Goal: Task Accomplishment & Management: Use online tool/utility

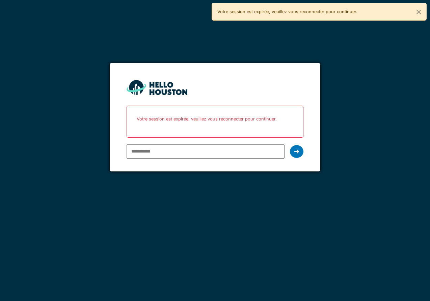
click at [175, 149] on input "email" at bounding box center [206, 152] width 158 height 14
click at [79, 119] on div "You don't seem to have an account yet. Please follow the link given by your com…" at bounding box center [215, 150] width 430 height 301
click at [132, 148] on input "email" at bounding box center [206, 152] width 158 height 14
type input "**********"
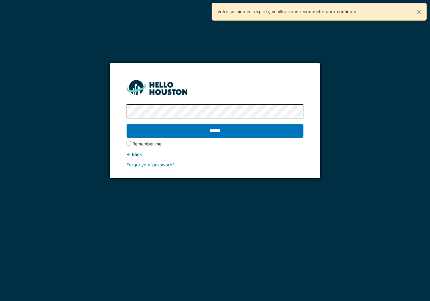
click at [127, 124] on input "******" at bounding box center [215, 131] width 177 height 14
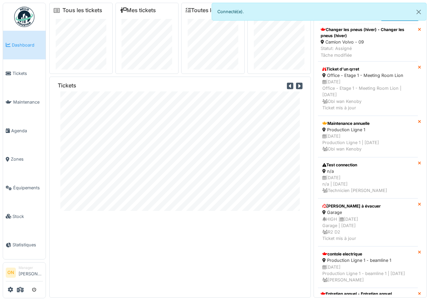
click at [182, 233] on div "Tickets" at bounding box center [180, 187] width 262 height 221
click at [415, 14] on button "Close" at bounding box center [418, 12] width 15 height 18
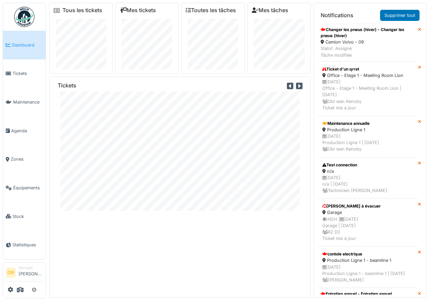
click at [212, 85] on div "Tickets" at bounding box center [180, 86] width 245 height 9
click at [11, 287] on icon at bounding box center [10, 289] width 5 height 5
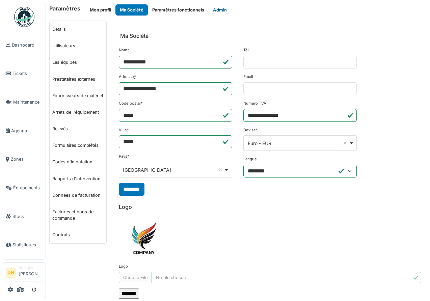
click at [219, 10] on button "Admin" at bounding box center [220, 9] width 23 height 11
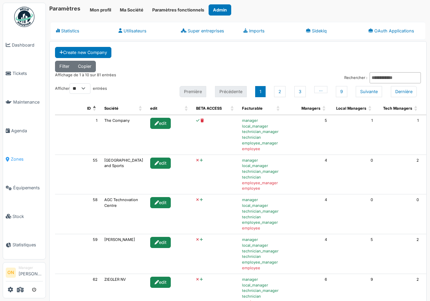
click at [16, 156] on span "Zones" at bounding box center [27, 159] width 32 height 6
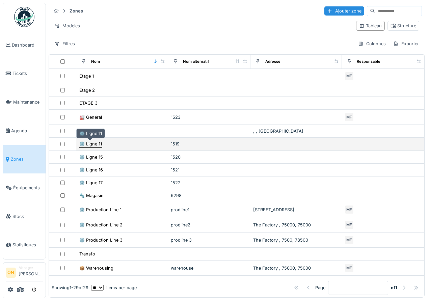
scroll to position [1, 0]
click at [91, 142] on div "⚙️ Ligne 11" at bounding box center [90, 143] width 23 height 6
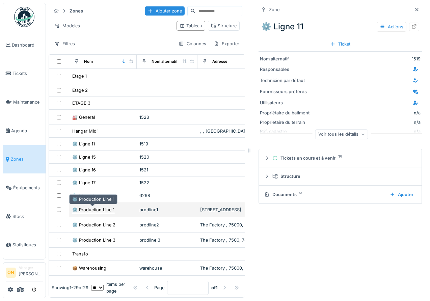
click at [83, 207] on div "⚙️ Production Line 1" at bounding box center [93, 210] width 42 height 6
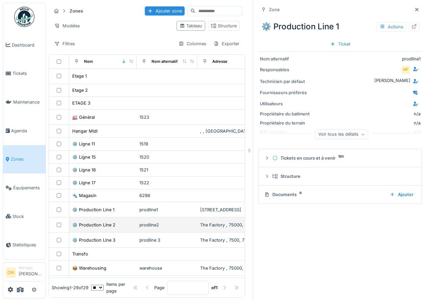
click at [83, 229] on td "⚙️ Production Line 2" at bounding box center [103, 225] width 68 height 15
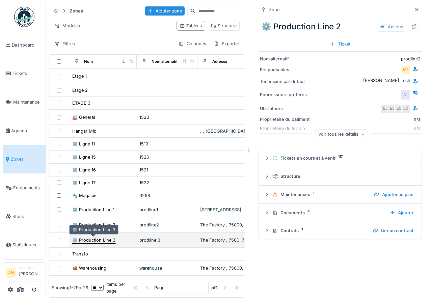
click at [85, 243] on div "⚙️ Production Line 3" at bounding box center [93, 240] width 43 height 6
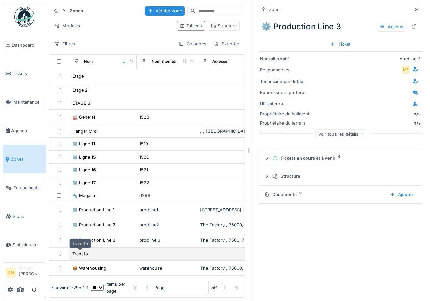
click at [84, 257] on div "Transfo" at bounding box center [80, 254] width 16 height 6
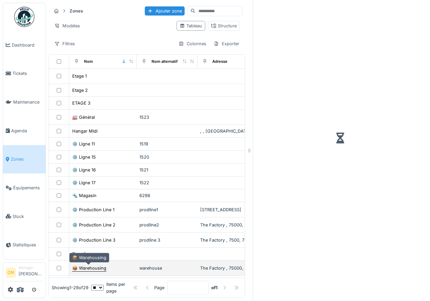
click at [85, 267] on div "📦 Warehousing" at bounding box center [89, 268] width 34 height 6
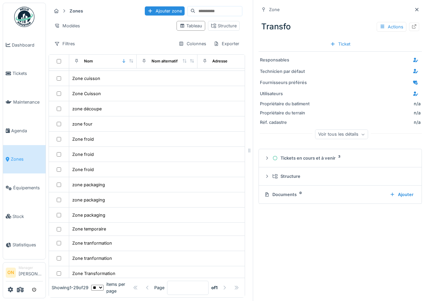
scroll to position [206, 0]
click at [20, 289] on icon at bounding box center [20, 289] width 7 height 5
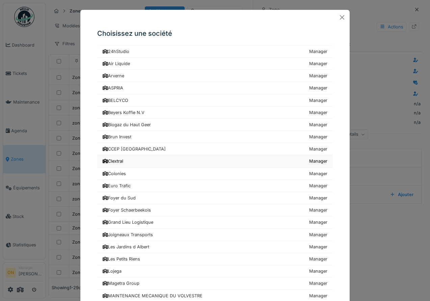
scroll to position [29, 0]
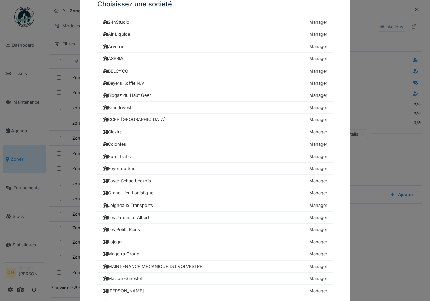
click at [41, 134] on div "Choisissez une société 24hStudio Manager Air Liquide Manager Arverne Manager AS…" at bounding box center [215, 150] width 430 height 301
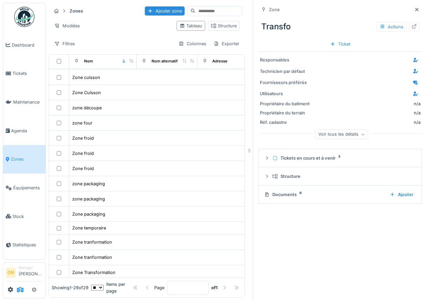
click at [23, 290] on icon at bounding box center [20, 289] width 7 height 5
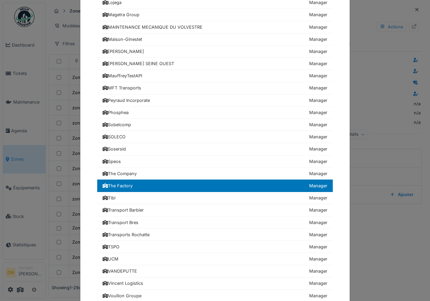
scroll to position [271, 0]
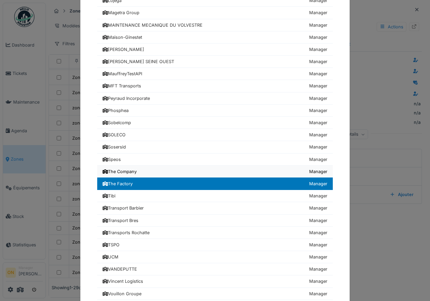
click at [118, 170] on div "The Company" at bounding box center [120, 172] width 34 height 6
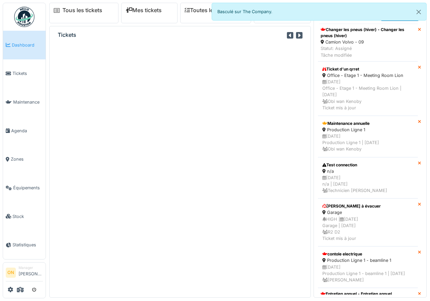
click at [56, 120] on div "Tickets" at bounding box center [180, 162] width 262 height 272
click at [17, 128] on span "Agenda" at bounding box center [27, 131] width 32 height 6
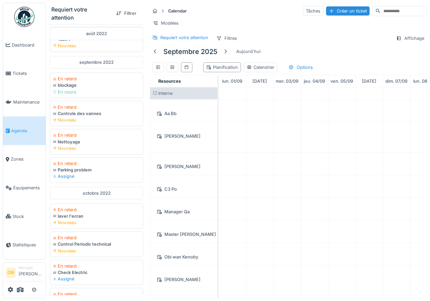
scroll to position [396, 0]
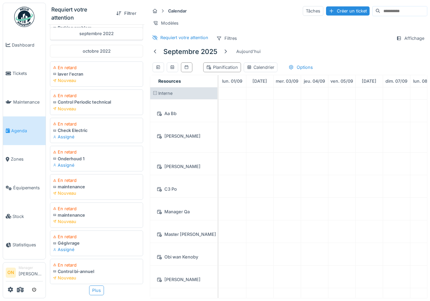
click at [97, 293] on div "Plus" at bounding box center [96, 291] width 15 height 10
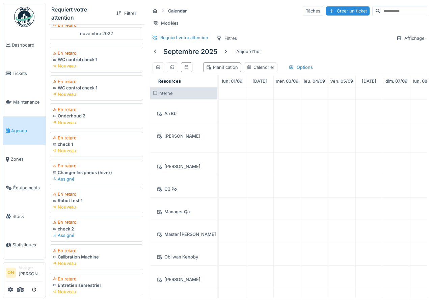
scroll to position [979, 0]
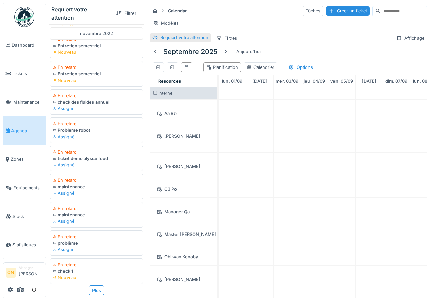
click at [172, 37] on div "Requiert votre attention" at bounding box center [184, 37] width 48 height 6
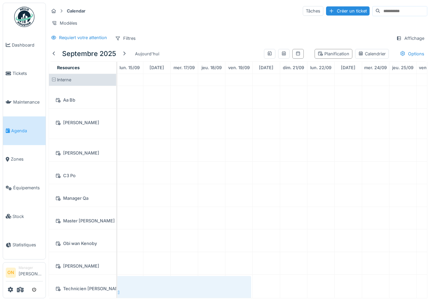
scroll to position [0, 0]
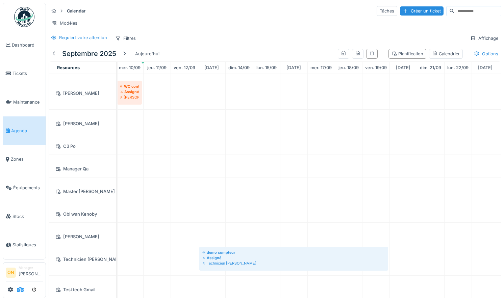
click at [22, 291] on icon at bounding box center [20, 289] width 7 height 5
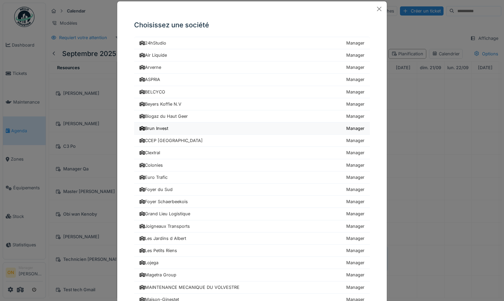
scroll to position [303, 0]
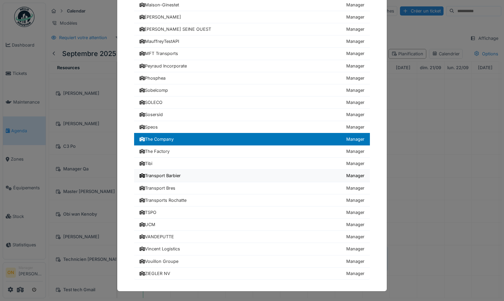
click at [163, 175] on div "Transport Barbier" at bounding box center [160, 176] width 41 height 6
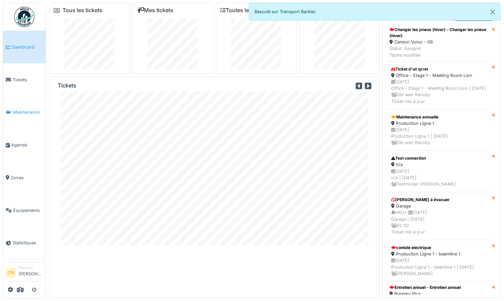
click at [20, 106] on link "Maintenance" at bounding box center [24, 112] width 43 height 33
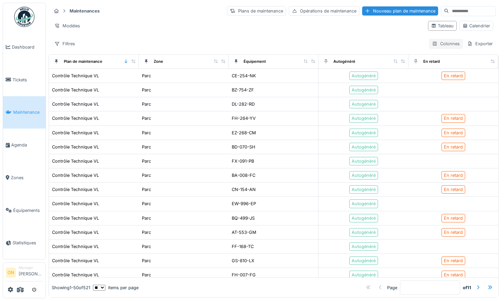
click at [456, 42] on div "Colonnes" at bounding box center [446, 44] width 34 height 10
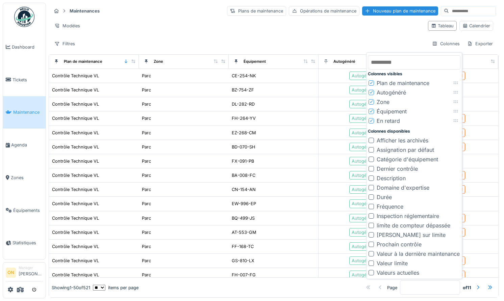
click at [372, 244] on div at bounding box center [371, 244] width 5 height 5
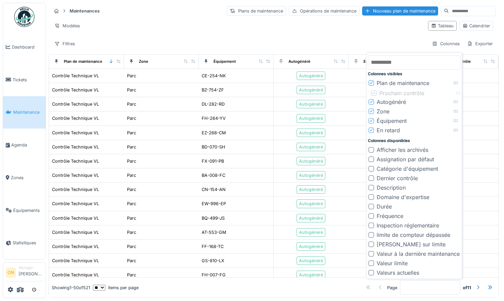
drag, startPoint x: 457, startPoint y: 130, endPoint x: 460, endPoint y: 93, distance: 36.9
click at [460, 93] on icon at bounding box center [458, 93] width 5 height 4
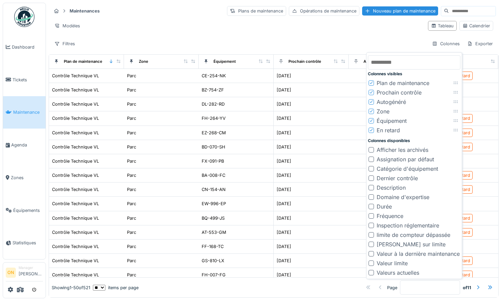
click at [371, 129] on icon at bounding box center [371, 129] width 4 height 3
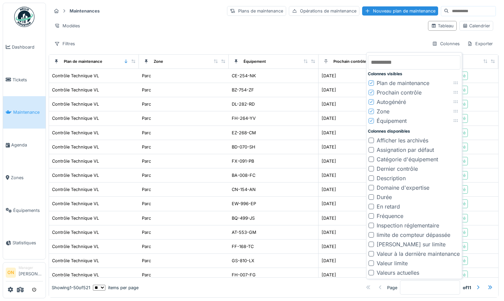
click at [374, 100] on div at bounding box center [371, 101] width 5 height 5
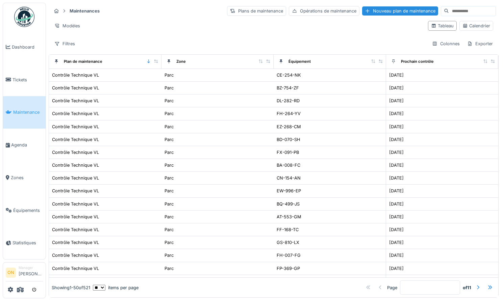
click at [237, 26] on div "Modèles" at bounding box center [236, 26] width 371 height 10
click at [56, 61] on icon at bounding box center [56, 61] width 3 height 4
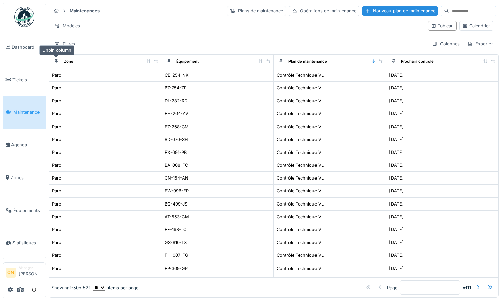
click at [56, 61] on icon at bounding box center [56, 61] width 3 height 4
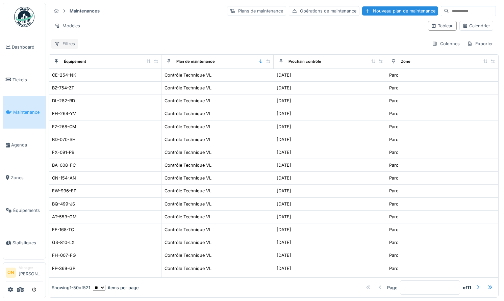
click at [70, 46] on div "Filtres" at bounding box center [64, 44] width 27 height 10
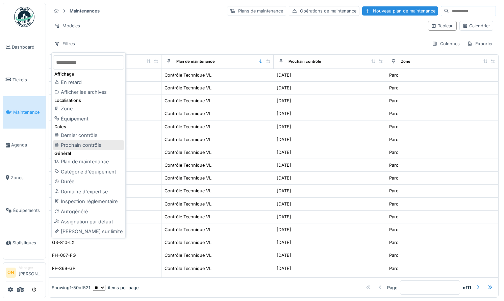
click at [79, 148] on div "Prochain contrôle" at bounding box center [88, 145] width 71 height 10
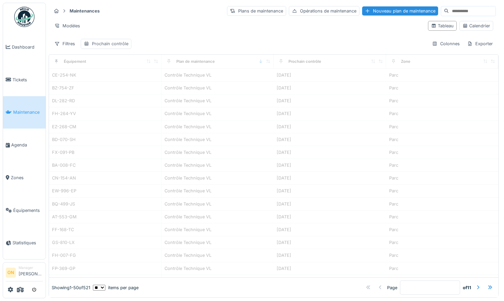
click at [108, 43] on div "Prochain contrôle" at bounding box center [110, 44] width 36 height 6
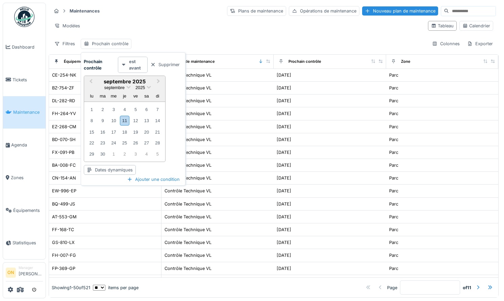
click at [140, 65] on strong "est avant" at bounding box center [137, 64] width 16 height 13
click at [132, 84] on div "est" at bounding box center [142, 83] width 45 height 10
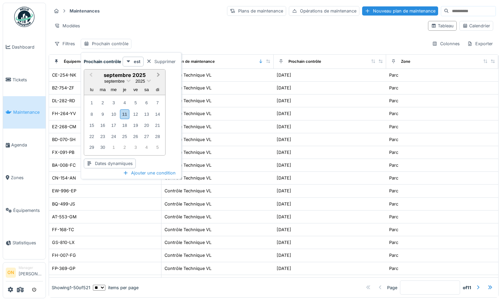
click at [158, 74] on span "Next Month" at bounding box center [158, 75] width 0 height 8
click at [117, 102] on div "1" at bounding box center [113, 102] width 9 height 9
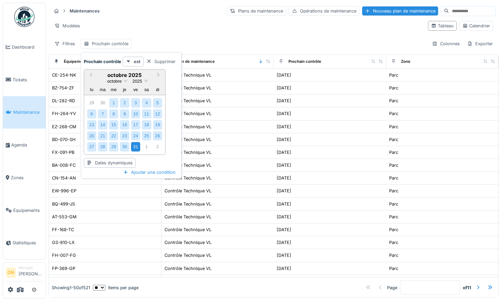
click at [133, 146] on div "31" at bounding box center [135, 146] width 9 height 9
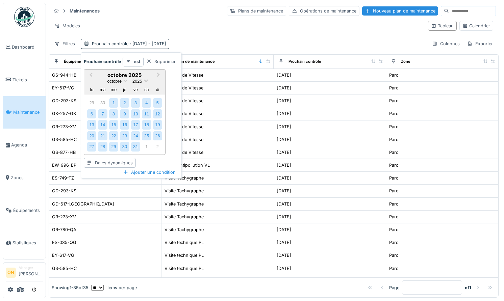
click at [155, 26] on div "Modèles" at bounding box center [236, 26] width 371 height 10
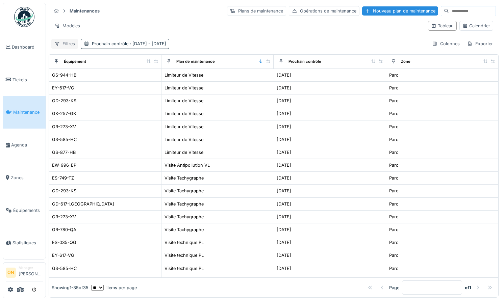
click at [56, 42] on icon at bounding box center [56, 44] width 5 height 4
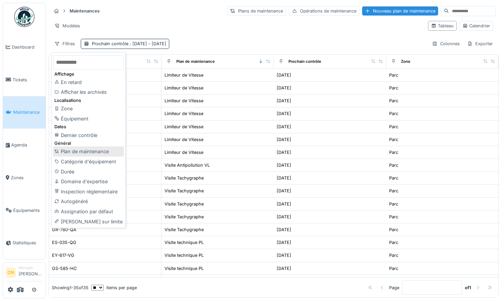
click at [83, 150] on div "Plan de maintenance" at bounding box center [88, 152] width 71 height 10
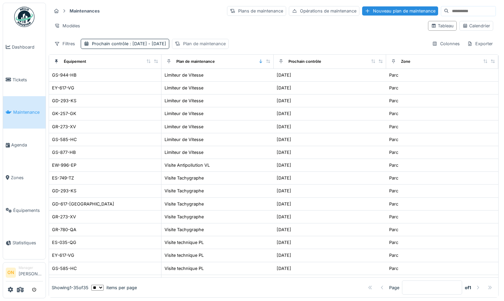
click at [210, 44] on div "Plan de maintenance" at bounding box center [204, 44] width 43 height 6
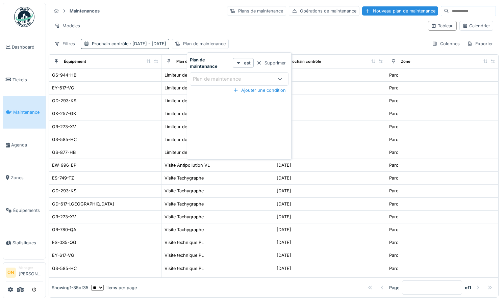
click at [199, 80] on div "Plan de maintenance" at bounding box center [221, 78] width 57 height 7
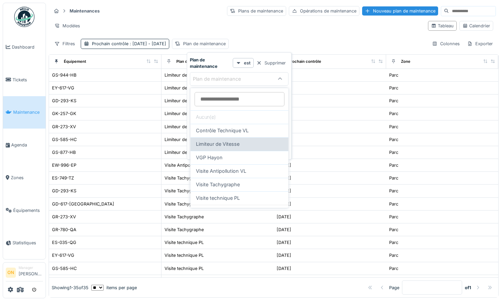
click at [213, 140] on div "Limiteur de Vitesse" at bounding box center [240, 144] width 98 height 14
type input "*****"
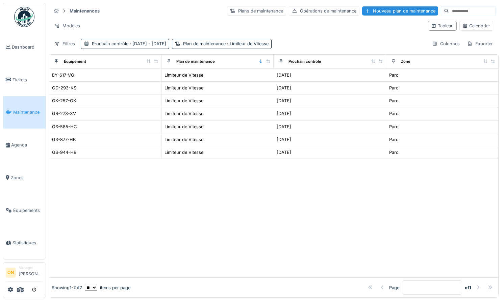
click at [185, 29] on div "Modèles" at bounding box center [236, 26] width 371 height 10
click at [71, 27] on div "Modèles" at bounding box center [67, 26] width 32 height 10
click at [79, 40] on div "Nouvelle vue" at bounding box center [81, 41] width 56 height 10
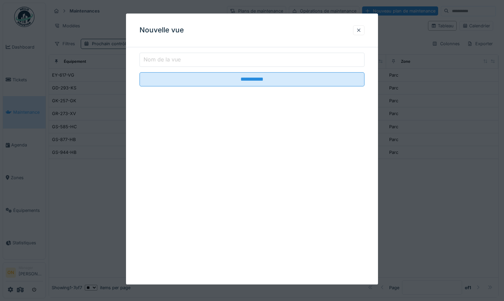
click at [173, 55] on input "Nom de la vue" at bounding box center [252, 60] width 225 height 14
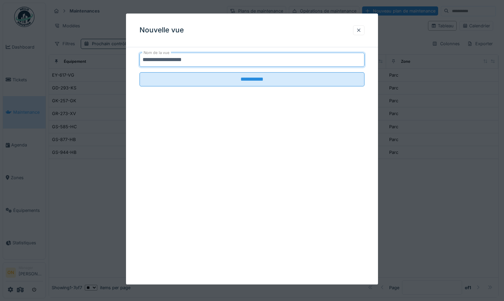
type input "**********"
click at [140, 72] on input "**********" at bounding box center [252, 79] width 225 height 14
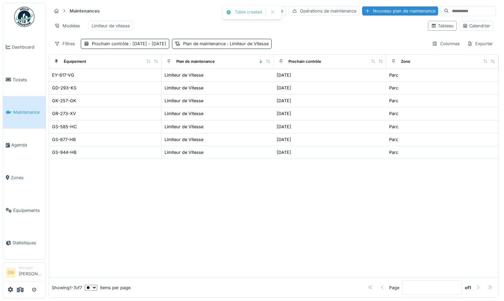
click at [183, 16] on div "Maintenances Plans de maintenance Opérations de maintenance Nouveau plan de mai…" at bounding box center [273, 10] width 445 height 11
drag, startPoint x: 210, startPoint y: 43, endPoint x: 261, endPoint y: 44, distance: 51.7
click at [210, 42] on div "Plan de maintenance : Limiteur de Vitesse" at bounding box center [225, 44] width 85 height 6
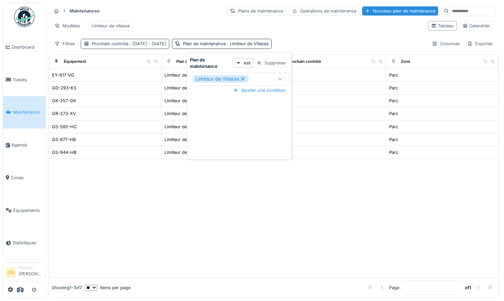
drag, startPoint x: 272, startPoint y: 61, endPoint x: 175, endPoint y: 45, distance: 97.9
click at [271, 61] on div "Supprimer" at bounding box center [271, 62] width 35 height 9
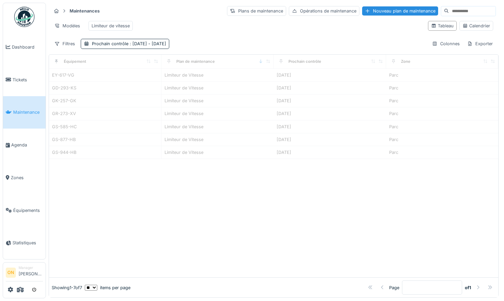
click at [143, 38] on div "Maintenances Plans de maintenance Opérations de maintenance Nouveau plan de mai…" at bounding box center [274, 27] width 450 height 49
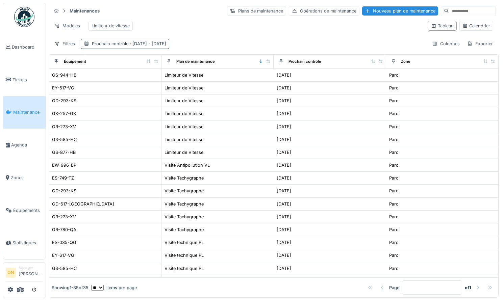
click at [161, 48] on div "Prochain contrôle : 01/10/2025 - 31/10/2025" at bounding box center [125, 44] width 89 height 10
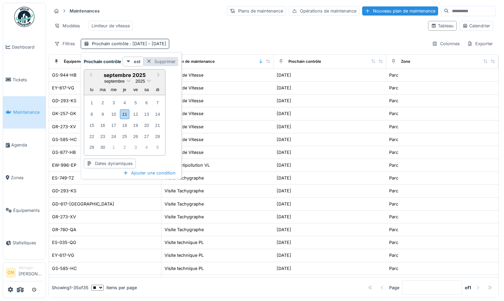
click at [169, 60] on div "Supprimer" at bounding box center [161, 61] width 35 height 9
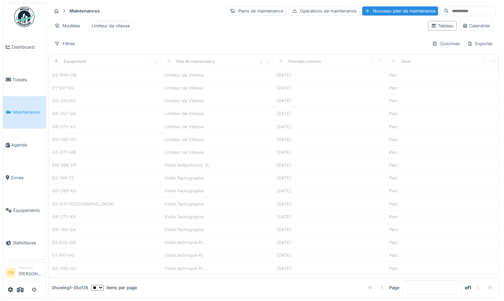
click at [209, 33] on div "Maintenances Plans de maintenance Opérations de maintenance Nouveau plan de mai…" at bounding box center [274, 27] width 450 height 49
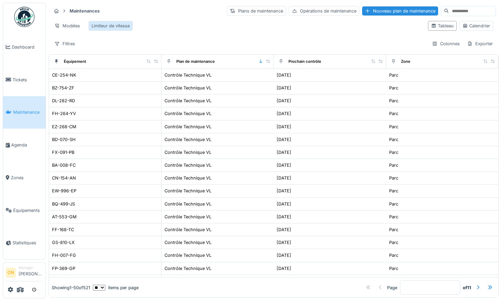
click at [101, 29] on div "Limiteur de vitesse" at bounding box center [111, 26] width 44 height 10
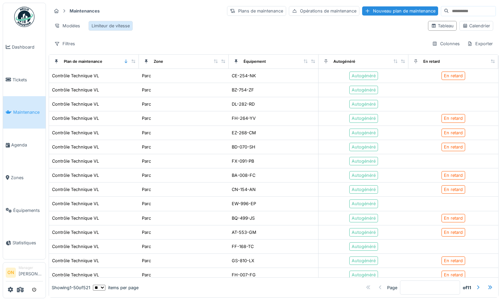
click at [102, 27] on div "Limiteur de vitesse" at bounding box center [111, 26] width 38 height 6
click at [436, 45] on icon at bounding box center [435, 44] width 4 height 4
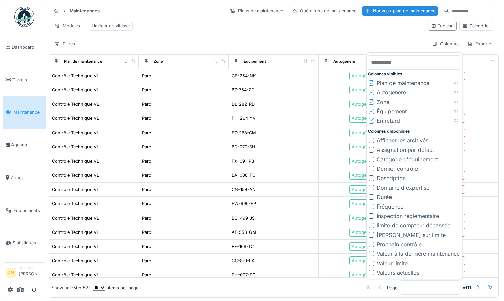
click at [372, 245] on div at bounding box center [371, 244] width 5 height 5
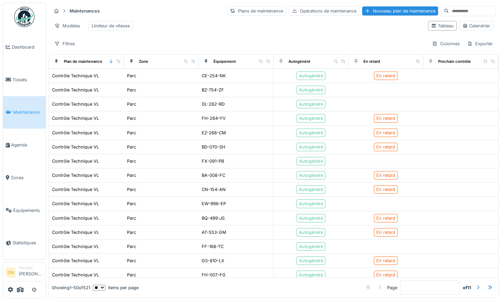
click at [310, 35] on div "Maintenances Plans de maintenance Opérations de maintenance Nouveau plan de mai…" at bounding box center [274, 27] width 450 height 49
click at [452, 42] on div "Colonnes" at bounding box center [446, 44] width 34 height 10
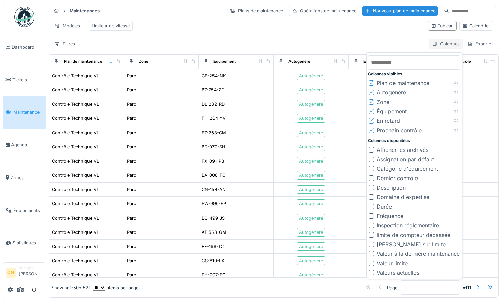
click at [443, 46] on div "Colonnes" at bounding box center [446, 44] width 34 height 10
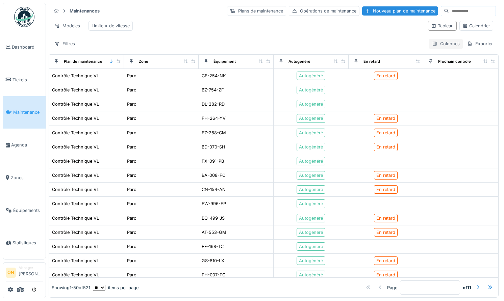
click at [443, 46] on div "Colonnes" at bounding box center [446, 44] width 34 height 10
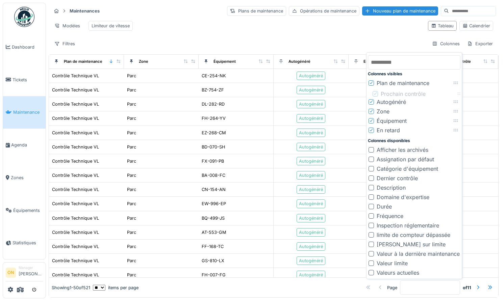
drag, startPoint x: 453, startPoint y: 130, endPoint x: 457, endPoint y: 94, distance: 36.7
click at [457, 94] on div at bounding box center [460, 94] width 8 height 4
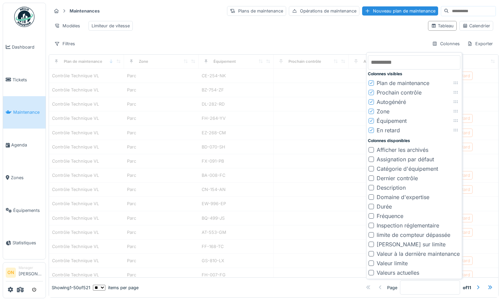
click at [278, 30] on div "Modèles Limiteur de vitesse" at bounding box center [236, 25] width 371 height 15
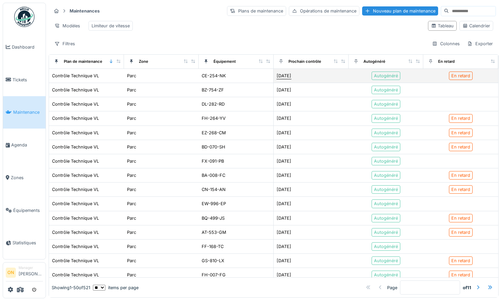
click at [289, 76] on div "22/06/2024" at bounding box center [284, 76] width 15 height 6
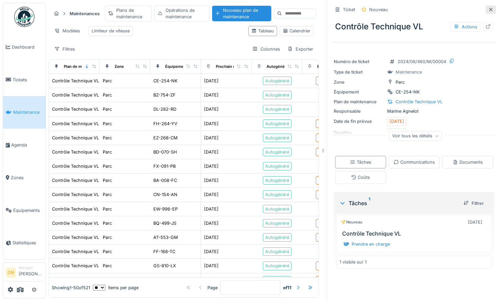
click at [492, 8] on icon at bounding box center [490, 9] width 3 height 3
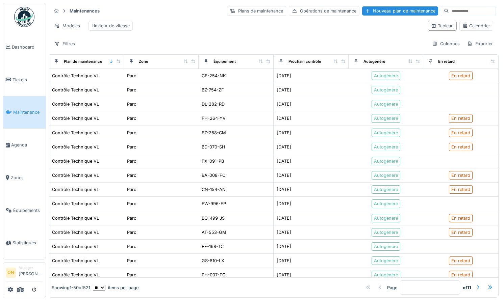
click at [225, 45] on div "Filtres Colonnes Exporter" at bounding box center [273, 44] width 445 height 10
click at [265, 42] on div "Filtres Colonnes Exporter" at bounding box center [273, 44] width 445 height 10
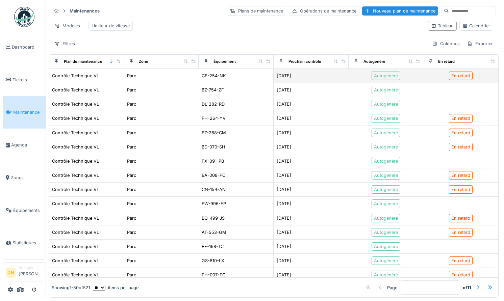
click at [289, 77] on div "22/06/2024" at bounding box center [284, 76] width 15 height 6
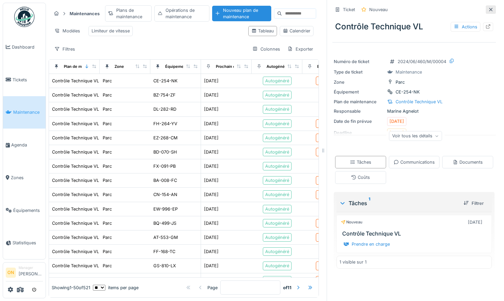
click at [492, 5] on div at bounding box center [491, 9] width 10 height 8
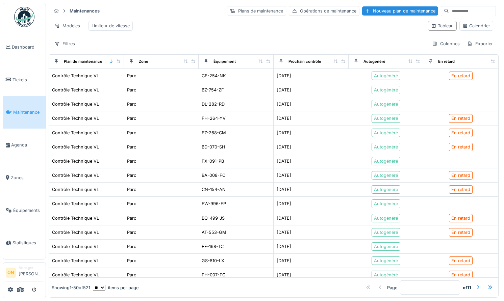
click at [292, 32] on div "Modèles Limiteur de vitesse" at bounding box center [236, 25] width 371 height 15
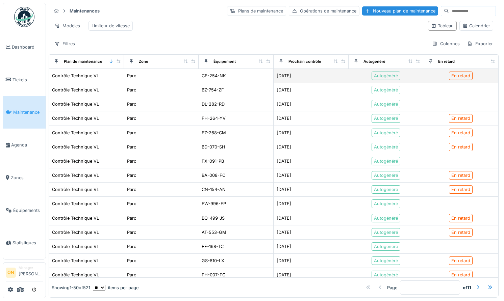
click at [289, 75] on div "22/06/2024" at bounding box center [284, 76] width 15 height 6
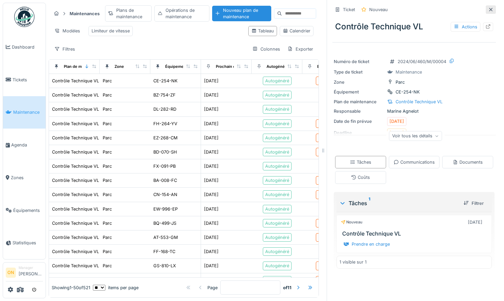
click at [491, 7] on icon at bounding box center [490, 9] width 5 height 4
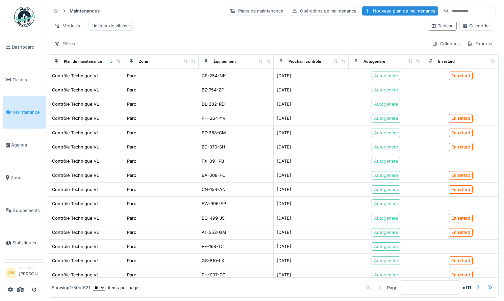
click at [266, 43] on div "Filtres Colonnes Exporter" at bounding box center [273, 44] width 445 height 10
click at [301, 46] on div "Filtres Colonnes Exporter" at bounding box center [273, 44] width 445 height 10
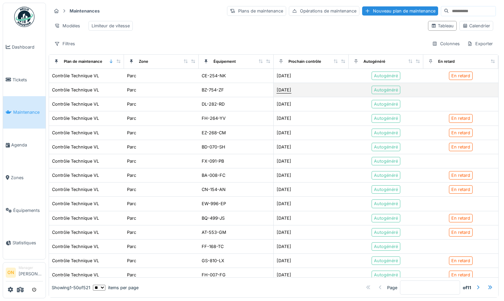
click at [291, 91] on div "16/06/2026" at bounding box center [284, 90] width 15 height 6
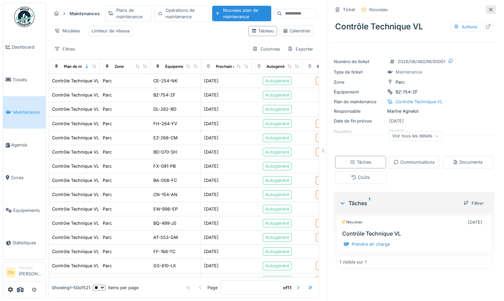
click at [492, 12] on div at bounding box center [490, 9] width 5 height 6
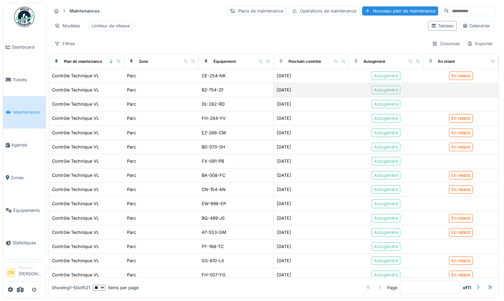
click at [313, 89] on div "16/06/2026" at bounding box center [311, 89] width 70 height 7
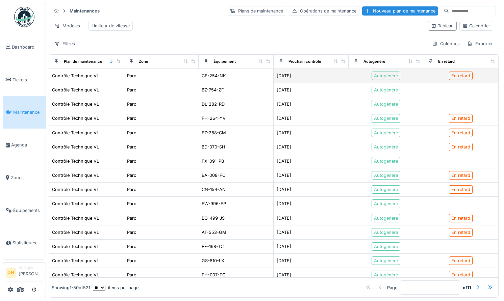
click at [313, 74] on div "22/06/2024" at bounding box center [311, 75] width 70 height 7
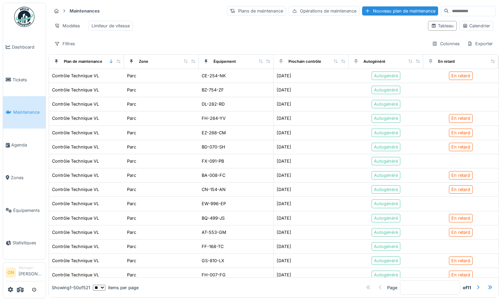
click at [300, 33] on div "Modèles Limiteur de vitesse" at bounding box center [236, 25] width 371 height 15
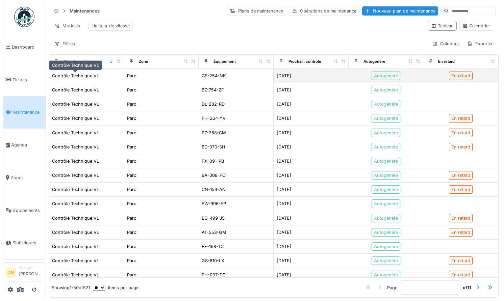
click at [70, 74] on div "Contrôle Technique VL" at bounding box center [75, 76] width 47 height 6
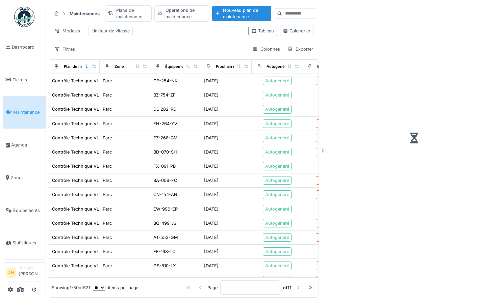
click at [197, 43] on div "Maintenances Plans de maintenance Opérations de maintenance Nouveau plan de mai…" at bounding box center [184, 30] width 270 height 54
click at [200, 39] on div "Maintenances Plans de maintenance Opérations de maintenance Nouveau plan de mai…" at bounding box center [184, 30] width 270 height 54
click at [217, 38] on div "Modèles Limiteur de vitesse" at bounding box center [147, 30] width 192 height 15
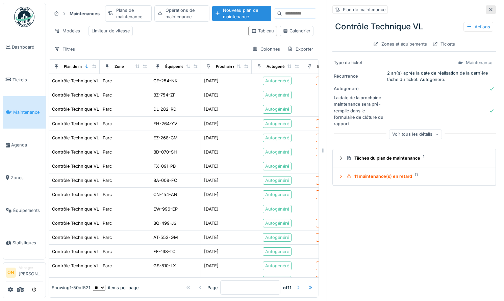
click at [490, 6] on div at bounding box center [490, 9] width 5 height 6
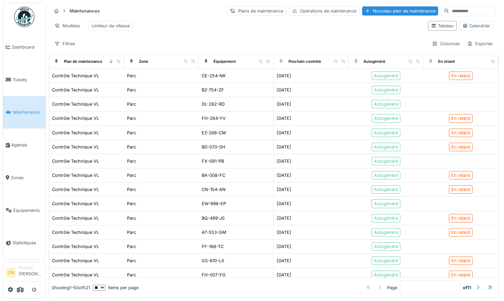
click at [300, 44] on div "Filtres Colonnes Exporter" at bounding box center [273, 44] width 445 height 10
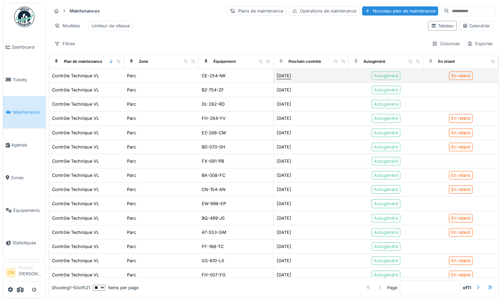
click at [291, 76] on div "22/06/2024" at bounding box center [284, 76] width 15 height 6
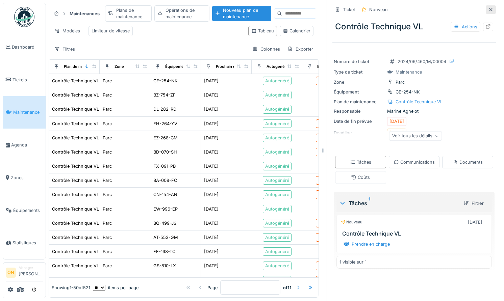
click at [492, 8] on icon at bounding box center [490, 9] width 5 height 4
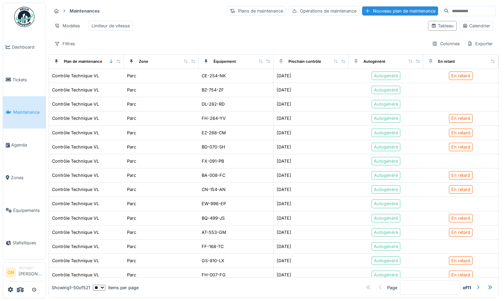
drag, startPoint x: 290, startPoint y: 44, endPoint x: 293, endPoint y: 47, distance: 4.1
click at [290, 44] on div "Filtres Colonnes Exporter" at bounding box center [273, 44] width 445 height 10
click at [290, 39] on div "Filtres Colonnes Exporter" at bounding box center [273, 44] width 445 height 10
click at [19, 287] on icon at bounding box center [20, 289] width 7 height 5
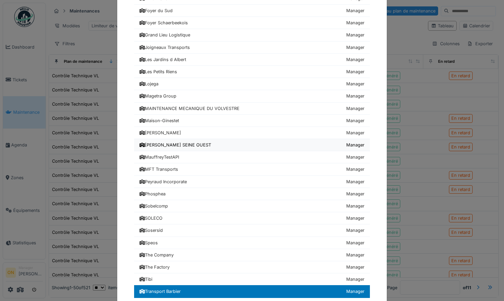
scroll to position [200, 0]
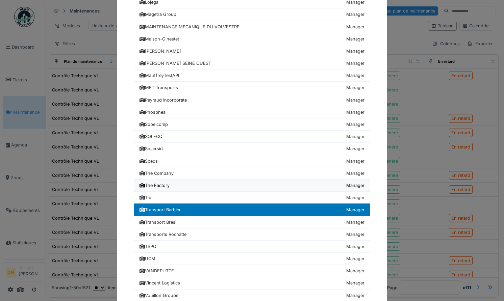
click at [169, 185] on div "The Factory" at bounding box center [155, 185] width 30 height 6
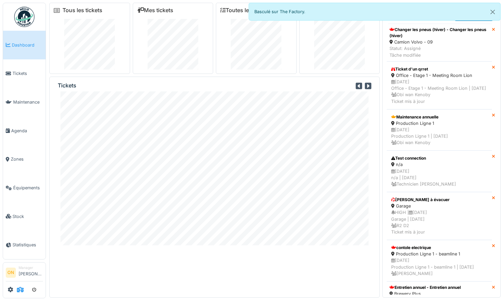
click at [20, 291] on icon at bounding box center [20, 289] width 7 height 5
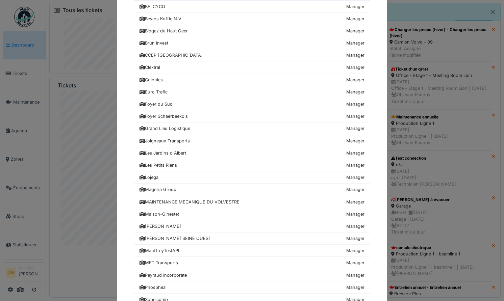
scroll to position [303, 0]
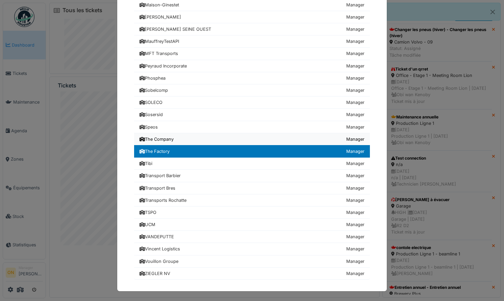
click at [200, 141] on link "The Company Manager" at bounding box center [252, 139] width 236 height 12
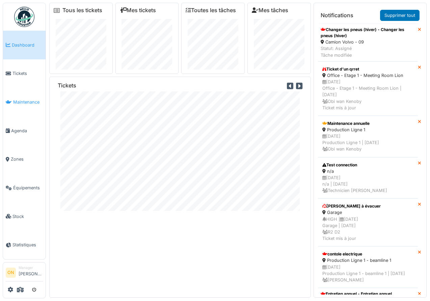
click at [27, 103] on link "Maintenance" at bounding box center [24, 102] width 43 height 29
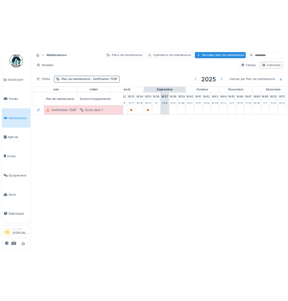
scroll to position [0, 420]
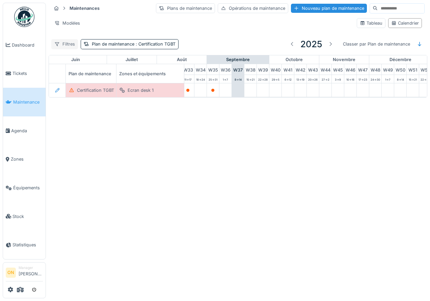
click at [64, 44] on div "Filtres" at bounding box center [64, 44] width 27 height 10
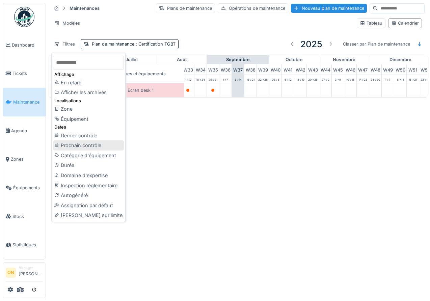
click at [74, 144] on div "Prochain contrôle" at bounding box center [88, 146] width 71 height 10
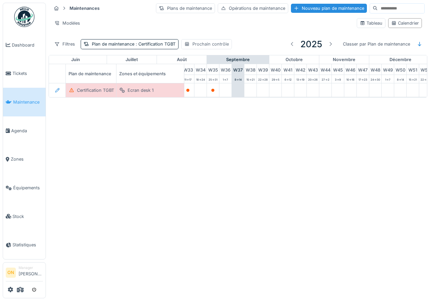
click at [197, 41] on div "Prochain contrôle" at bounding box center [211, 44] width 36 height 6
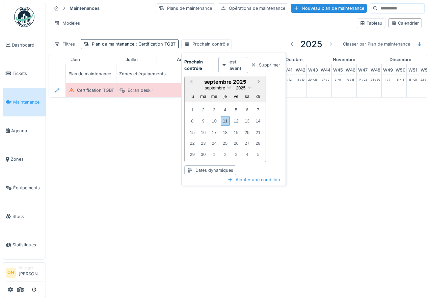
click at [259, 81] on span "Next Month" at bounding box center [259, 82] width 0 height 8
click at [215, 109] on div "1" at bounding box center [214, 109] width 9 height 9
click at [236, 153] on div "31" at bounding box center [236, 153] width 9 height 9
click at [228, 69] on div "est avant" at bounding box center [234, 65] width 30 height 16
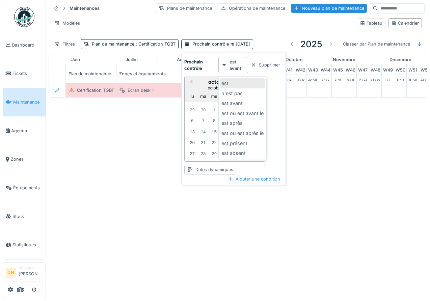
click at [231, 83] on div "est" at bounding box center [242, 83] width 45 height 10
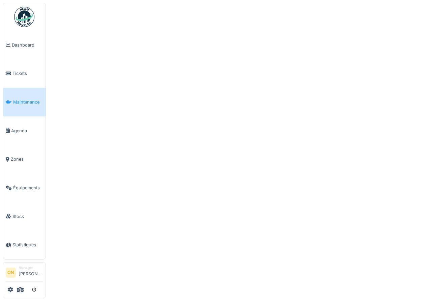
click at [213, 110] on div at bounding box center [215, 150] width 430 height 301
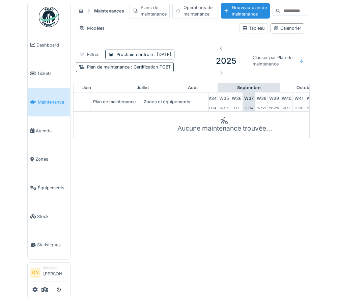
scroll to position [0, 491]
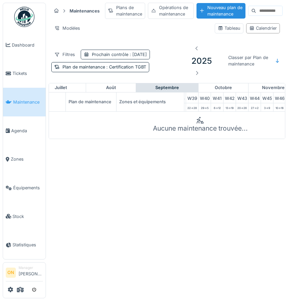
click at [130, 55] on span ": [DATE]" at bounding box center [137, 54] width 19 height 5
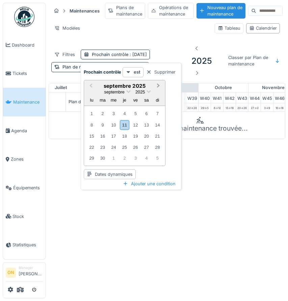
click at [158, 85] on span "Next Month" at bounding box center [158, 86] width 0 height 8
click at [115, 115] on div "1" at bounding box center [113, 113] width 9 height 9
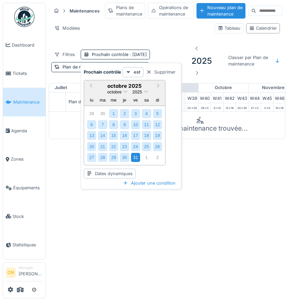
click at [135, 157] on div "31" at bounding box center [135, 157] width 9 height 9
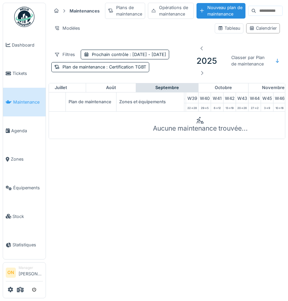
click at [212, 167] on div "Annuler Maintenances Plans de maintenance Opérations de maintenance Nouveau pla…" at bounding box center [144, 150] width 288 height 301
click at [225, 29] on div "Tableau" at bounding box center [229, 28] width 23 height 6
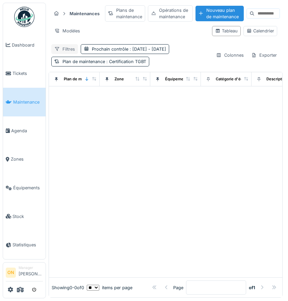
click at [66, 46] on div "Filtres" at bounding box center [64, 49] width 27 height 10
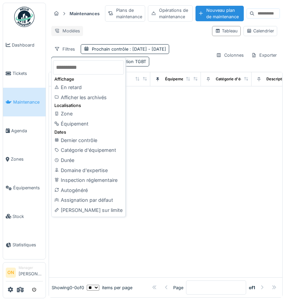
click at [63, 27] on div "Modèles" at bounding box center [67, 31] width 32 height 10
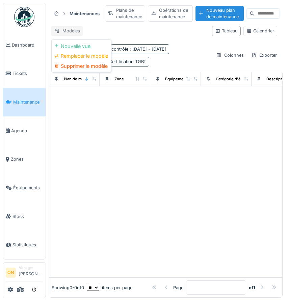
click at [68, 30] on div "Modèles" at bounding box center [67, 31] width 32 height 10
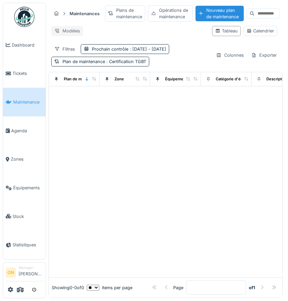
click at [69, 31] on div "Modèles" at bounding box center [67, 31] width 32 height 10
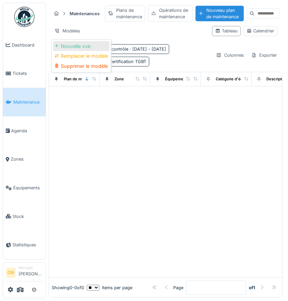
click at [75, 48] on div "Nouvelle vue" at bounding box center [81, 46] width 56 height 10
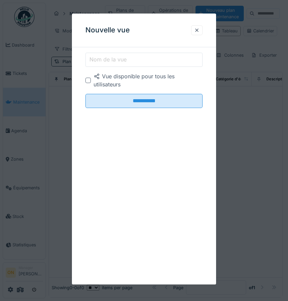
click at [104, 63] on label "Nom de la vue" at bounding box center [108, 59] width 40 height 8
click at [104, 63] on input "Nom de la vue" at bounding box center [143, 60] width 117 height 14
click at [103, 58] on label "Nom de la vue" at bounding box center [108, 59] width 40 height 8
click at [103, 58] on input "Nom de la vue" at bounding box center [143, 60] width 117 height 14
type input "****"
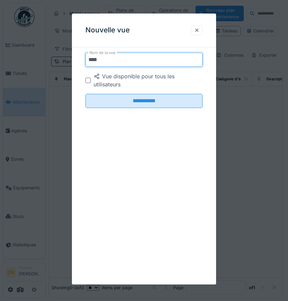
click at [85, 94] on input "**********" at bounding box center [143, 101] width 117 height 14
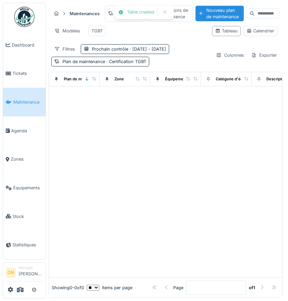
click at [103, 119] on div at bounding box center [165, 181] width 233 height 191
drag, startPoint x: 105, startPoint y: 49, endPoint x: 121, endPoint y: 51, distance: 16.3
click at [105, 49] on div "Prochain contrôle : 01/10/2025 - 31/10/2025" at bounding box center [129, 49] width 74 height 6
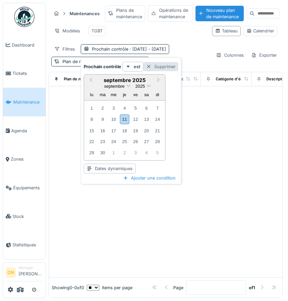
click at [163, 68] on div "Supprimer" at bounding box center [161, 66] width 35 height 9
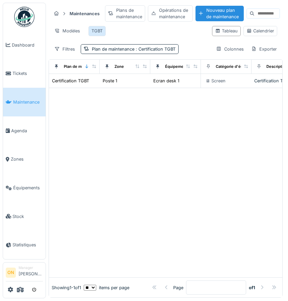
click at [97, 33] on div "TGBT" at bounding box center [97, 31] width 11 height 6
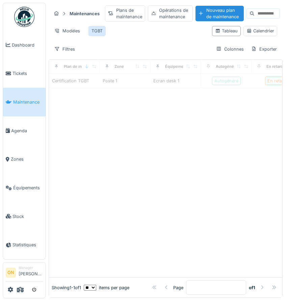
click at [97, 32] on div "TGBT" at bounding box center [97, 31] width 11 height 6
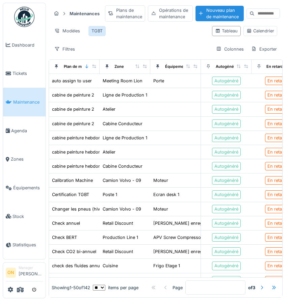
click at [97, 32] on div "TGBT" at bounding box center [97, 31] width 11 height 6
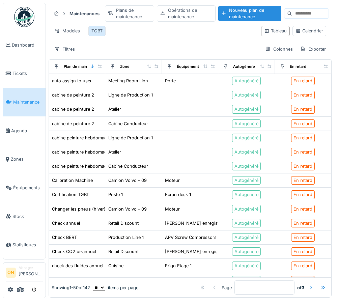
click at [97, 30] on div "TGBT" at bounding box center [97, 31] width 11 height 6
click at [60, 50] on div "Filtres" at bounding box center [64, 49] width 27 height 10
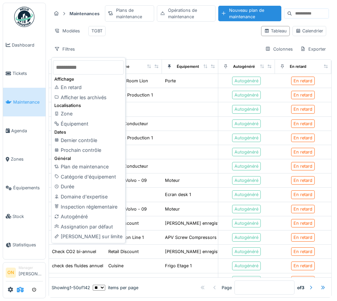
click at [21, 293] on icon at bounding box center [20, 289] width 7 height 5
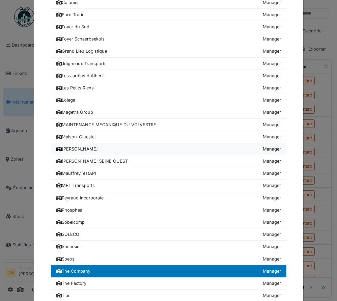
scroll to position [184, 0]
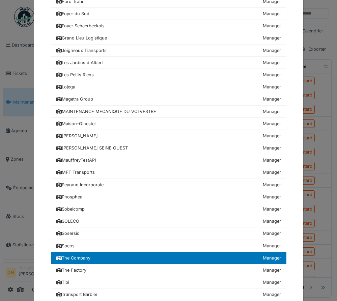
click at [16, 209] on div "Choisissez une société 24hStudio Manager Air Liquide Manager Arverne Manager AS…" at bounding box center [168, 150] width 337 height 301
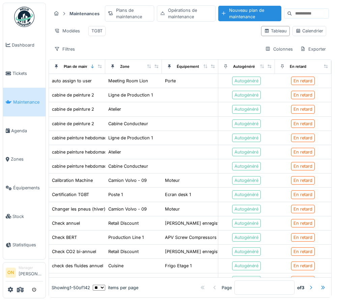
click at [71, 49] on div "Filtres" at bounding box center [64, 49] width 27 height 10
click at [95, 31] on div "TGBT" at bounding box center [97, 31] width 11 height 6
click at [96, 31] on div "TGBT" at bounding box center [97, 31] width 11 height 6
click at [67, 48] on div "Filtres" at bounding box center [64, 49] width 27 height 10
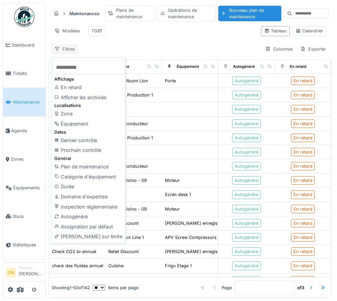
click at [67, 47] on div "Filtres" at bounding box center [64, 49] width 27 height 10
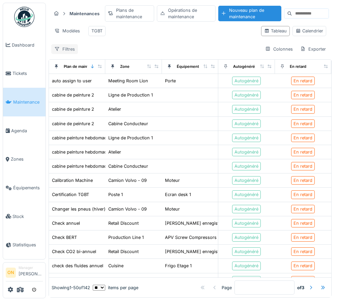
click at [67, 47] on div "Filtres" at bounding box center [64, 49] width 27 height 10
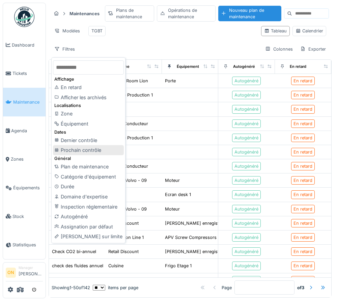
click at [95, 146] on div "Prochain contrôle" at bounding box center [88, 150] width 71 height 10
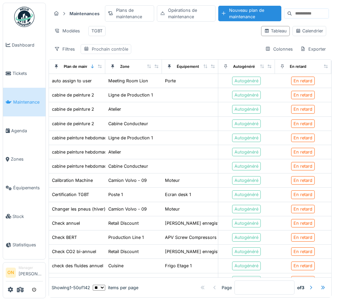
click at [106, 51] on div "Prochain contrôle" at bounding box center [110, 49] width 36 height 6
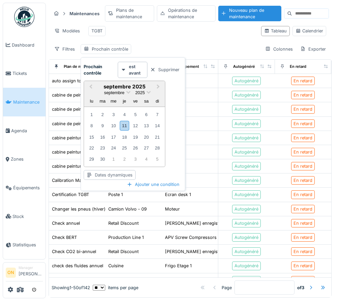
click at [109, 174] on div "Dates dynamiques" at bounding box center [110, 175] width 52 height 10
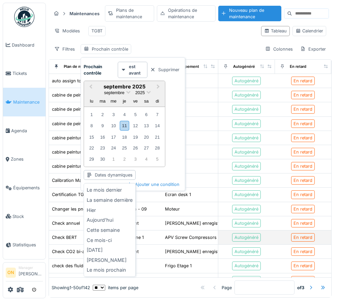
drag, startPoint x: 109, startPoint y: 271, endPoint x: 108, endPoint y: 242, distance: 29.1
click at [109, 271] on div "Le mois prochain" at bounding box center [109, 270] width 49 height 10
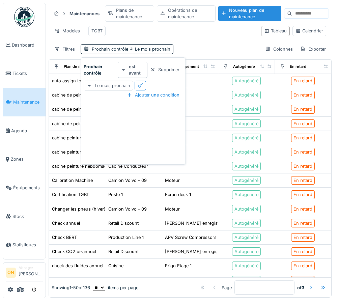
click at [132, 69] on strong "est avant" at bounding box center [137, 70] width 16 height 13
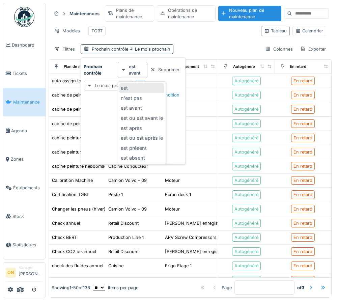
click at [132, 87] on div "est" at bounding box center [142, 88] width 45 height 10
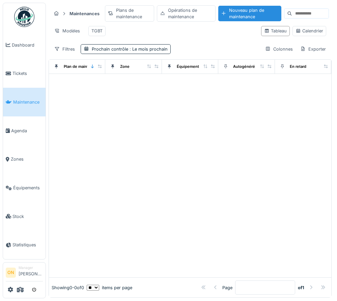
drag, startPoint x: 175, startPoint y: 39, endPoint x: 109, endPoint y: 37, distance: 66.6
click at [174, 39] on div "Maintenances Plans de maintenance Opérations de maintenance Nouveau plan de mai…" at bounding box center [190, 30] width 283 height 54
click at [67, 46] on div "Filtres" at bounding box center [64, 49] width 27 height 10
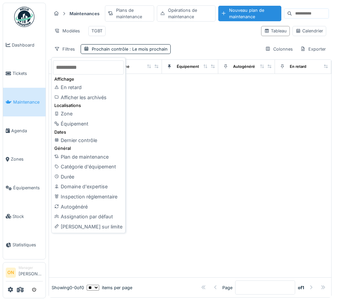
drag, startPoint x: 82, startPoint y: 157, endPoint x: 87, endPoint y: 153, distance: 6.0
click at [82, 157] on div "Plan de maintenance" at bounding box center [88, 157] width 71 height 10
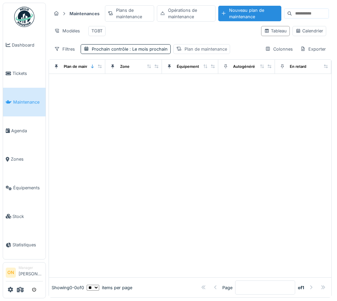
click at [183, 49] on div "Plan de maintenance" at bounding box center [202, 49] width 57 height 10
click at [193, 82] on div "Plan de maintenance" at bounding box center [206, 83] width 57 height 7
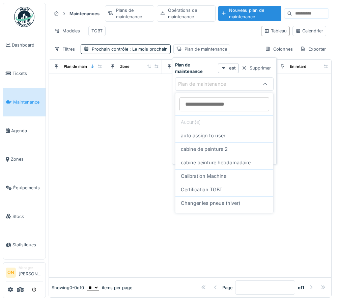
click at [206, 189] on span "Certification TGBT" at bounding box center [202, 189] width 42 height 7
type input "***"
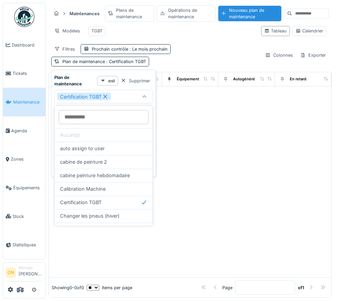
drag, startPoint x: 221, startPoint y: 142, endPoint x: 191, endPoint y: 127, distance: 32.9
click at [220, 142] on div at bounding box center [190, 181] width 283 height 191
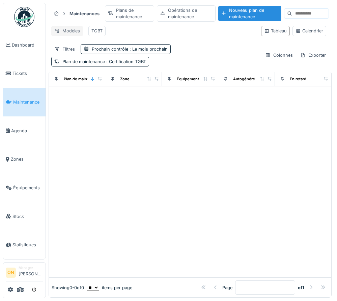
click at [57, 27] on div "Modèles" at bounding box center [67, 31] width 32 height 10
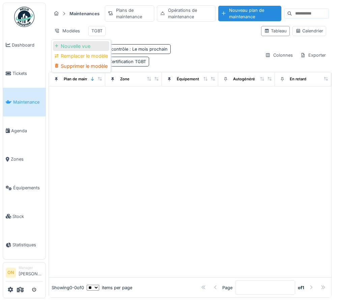
click at [74, 44] on div "Nouvelle vue" at bounding box center [81, 46] width 56 height 10
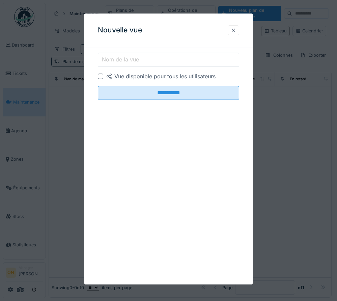
click at [143, 54] on input "Nom de la vue" at bounding box center [169, 60] width 142 height 14
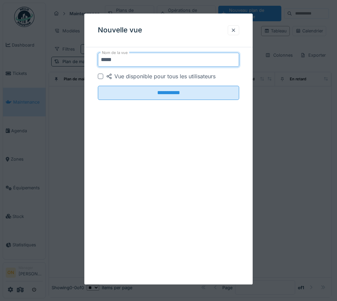
type input "*****"
click at [98, 86] on input "**********" at bounding box center [169, 93] width 142 height 14
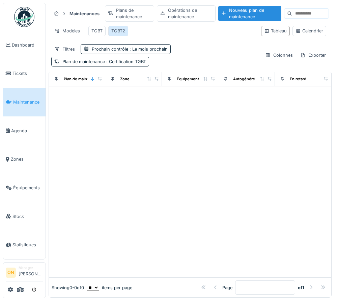
click at [124, 33] on div "TGBT2" at bounding box center [118, 31] width 14 height 6
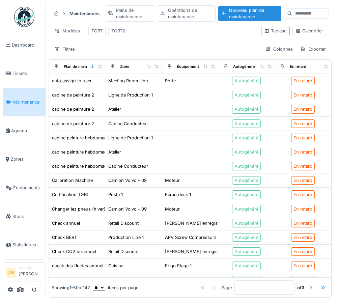
click at [143, 42] on div "Maintenances Plans de maintenance Opérations de maintenance Nouveau plan de mai…" at bounding box center [190, 30] width 283 height 54
click at [21, 129] on span "Agenda" at bounding box center [27, 131] width 32 height 6
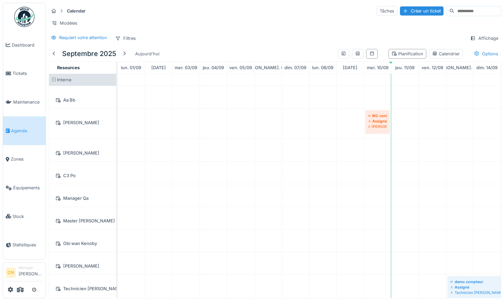
click at [75, 37] on div "Requiert votre attention" at bounding box center [83, 37] width 48 height 6
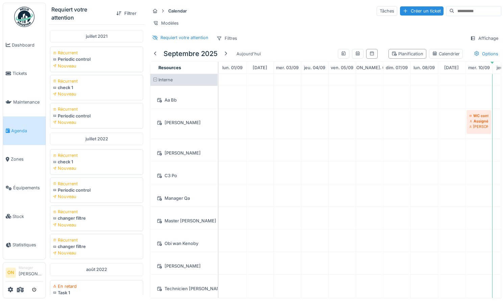
click at [271, 38] on div "Requiert votre attention Filtres Affichage" at bounding box center [325, 38] width 351 height 10
